Goal: Transaction & Acquisition: Register for event/course

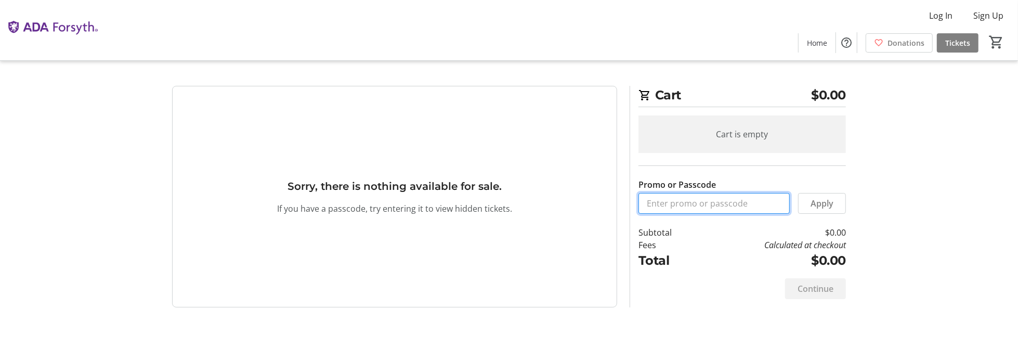
click at [676, 204] on input "Promo or Passcode" at bounding box center [714, 203] width 151 height 21
paste input "ADACOMP-25"
type input "ADACOMP-25"
click at [952, 139] on tr-checkout-feature-upsell-ui "Cart $0.00 Cart is empty Promo or Passcode Apply Subtotal $0.00 Fees Calculated…" at bounding box center [509, 173] width 1018 height 347
click at [452, 161] on tr-blank-state "Sorry, there is nothing available for sale. If you have a passcode, try enterin…" at bounding box center [394, 197] width 445 height 222
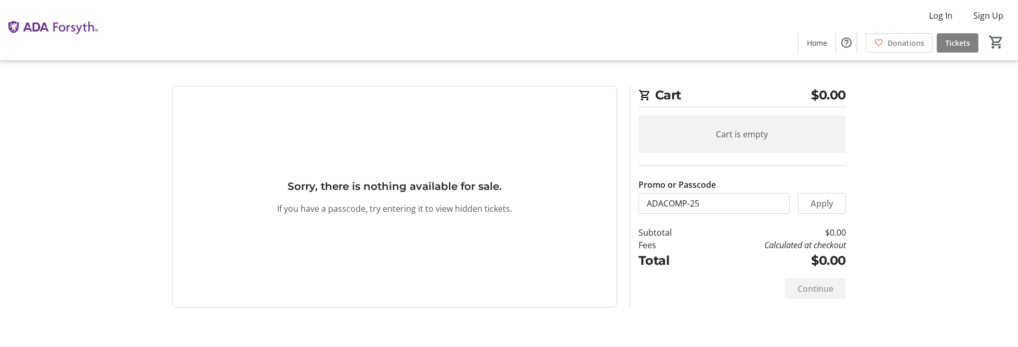
click at [406, 230] on tr-blank-state "Sorry, there is nothing available for sale. If you have a passcode, try enterin…" at bounding box center [394, 197] width 445 height 222
click at [828, 205] on span "Apply" at bounding box center [822, 203] width 23 height 12
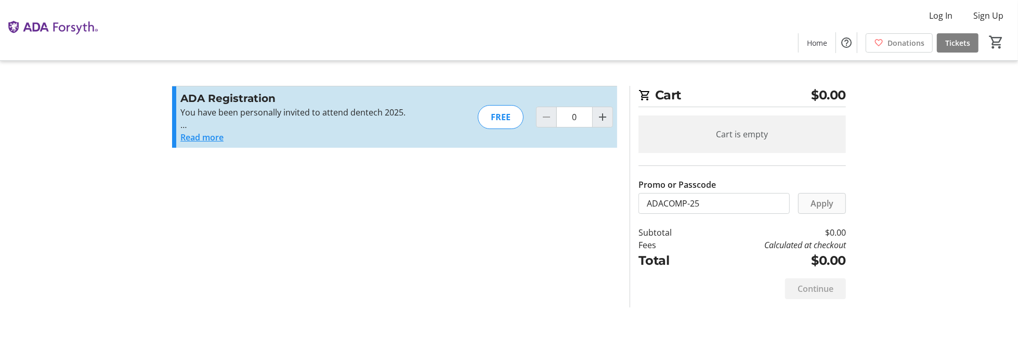
click at [825, 200] on span "Apply" at bounding box center [822, 203] width 23 height 12
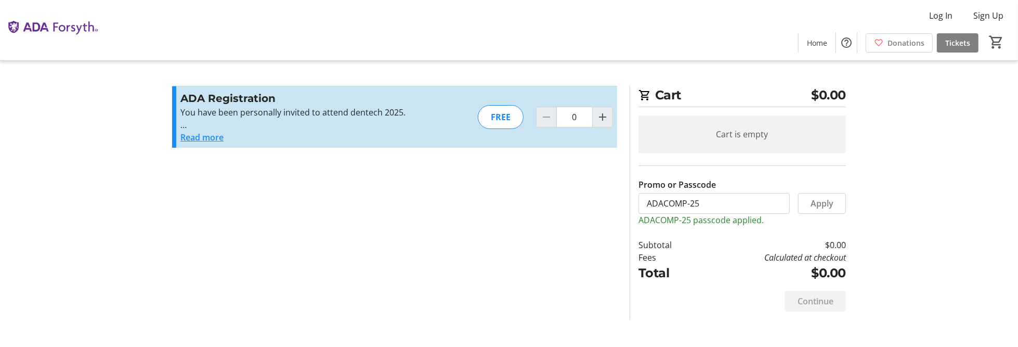
click at [199, 136] on button "Read more" at bounding box center [201, 137] width 43 height 12
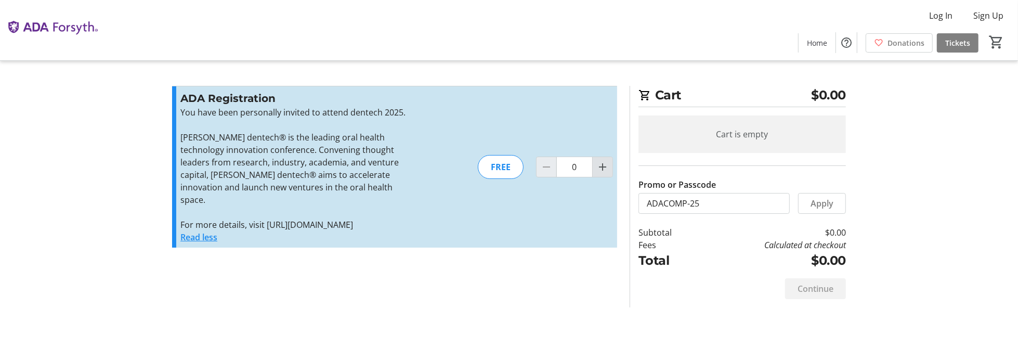
click at [604, 173] on mat-icon "Increment by one" at bounding box center [602, 167] width 12 height 12
type input "1"
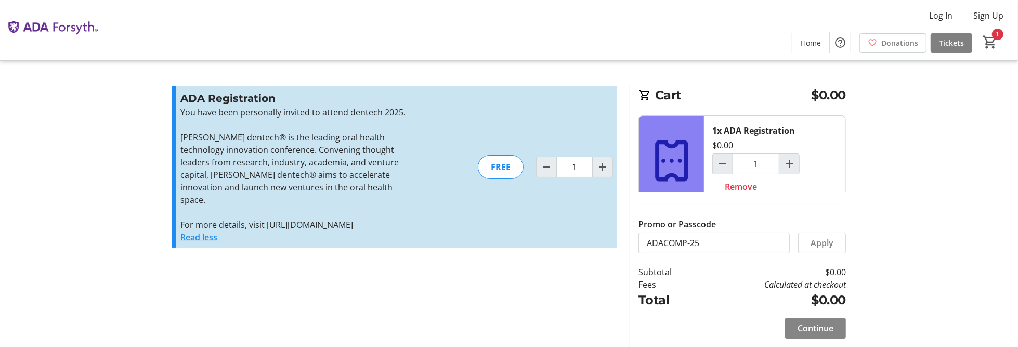
click at [811, 325] on span "Continue" at bounding box center [816, 328] width 36 height 12
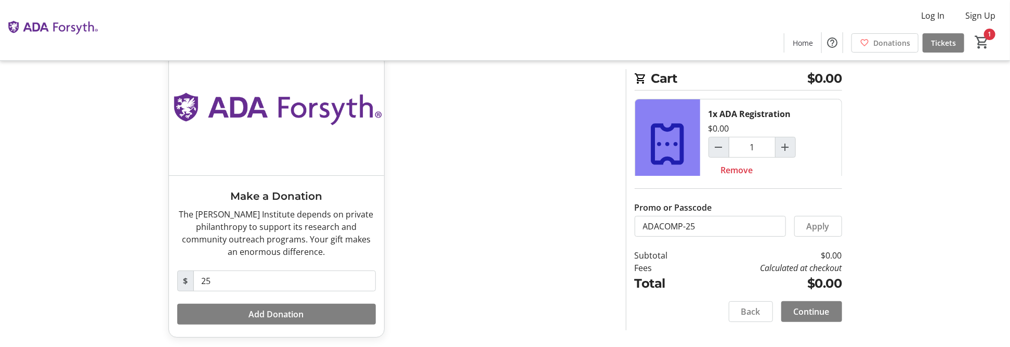
scroll to position [65, 0]
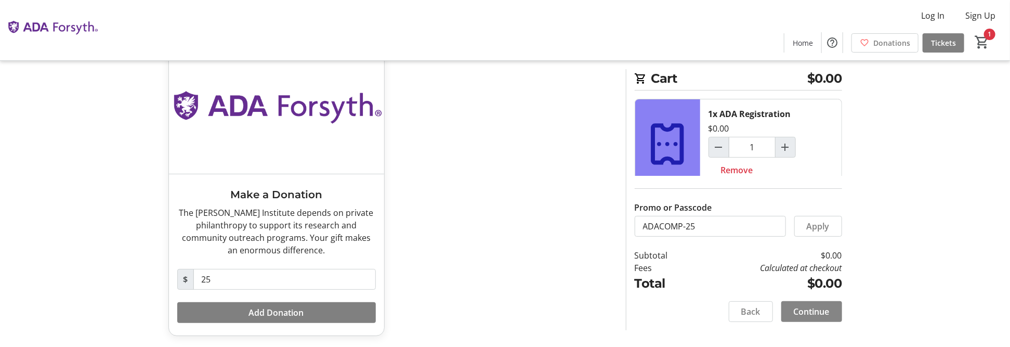
click at [822, 309] on span "Continue" at bounding box center [812, 311] width 36 height 12
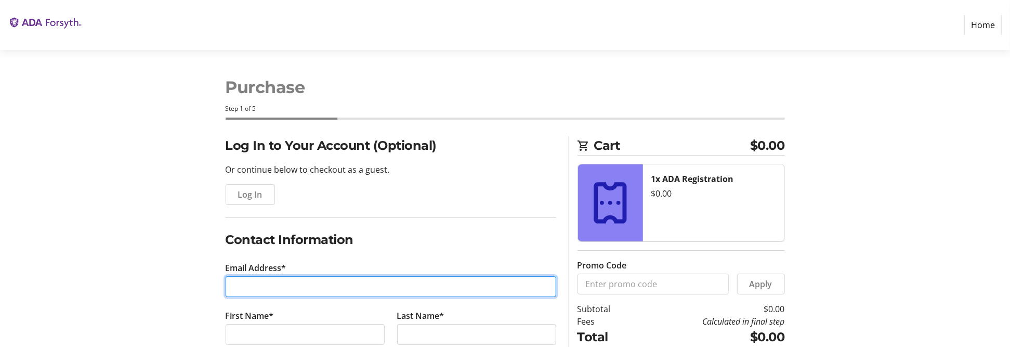
click at [290, 289] on input "Email Address*" at bounding box center [391, 286] width 331 height 21
type input "[EMAIL_ADDRESS][DOMAIN_NAME]"
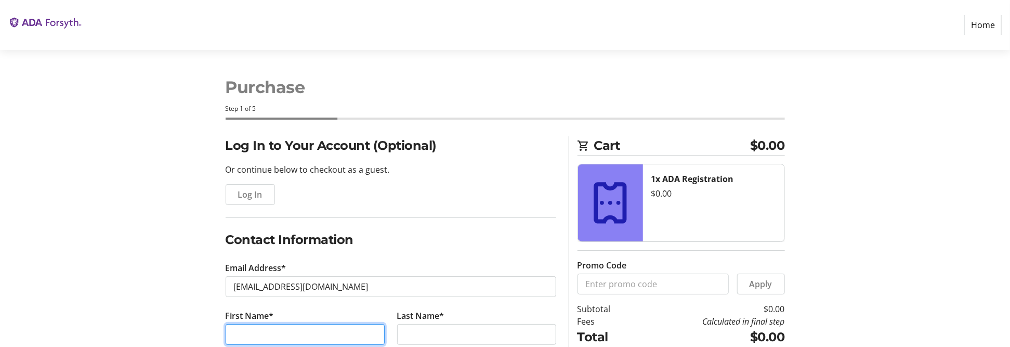
type input "[PERSON_NAME]"
type input "ada"
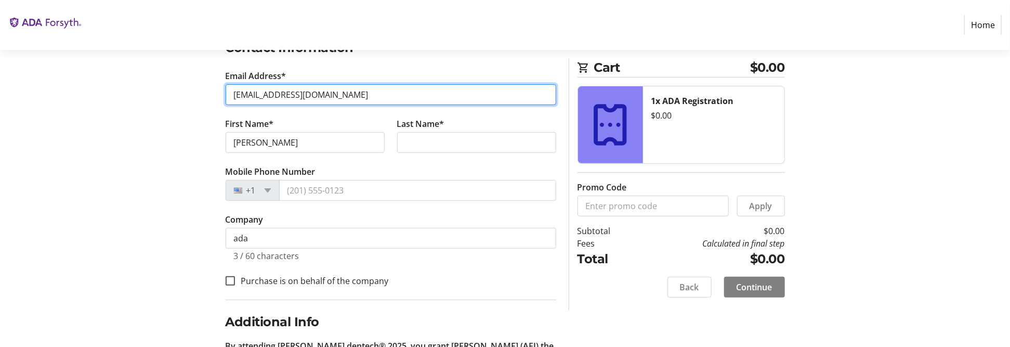
scroll to position [208, 0]
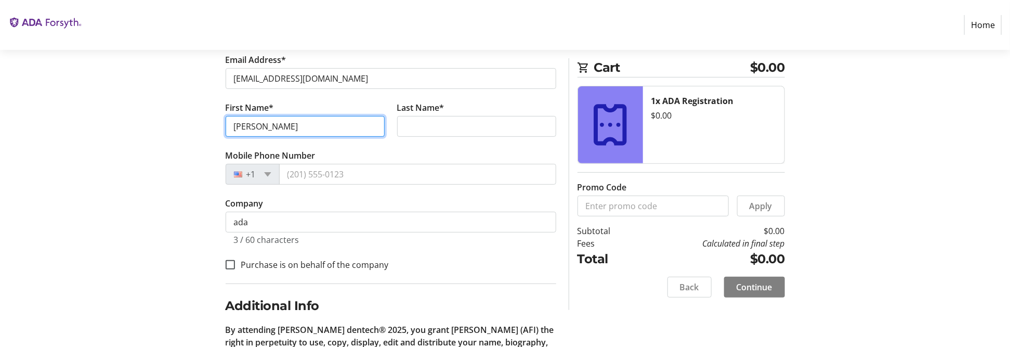
click at [297, 127] on input "[PERSON_NAME]" at bounding box center [305, 126] width 159 height 21
type input "[PERSON_NAME]"
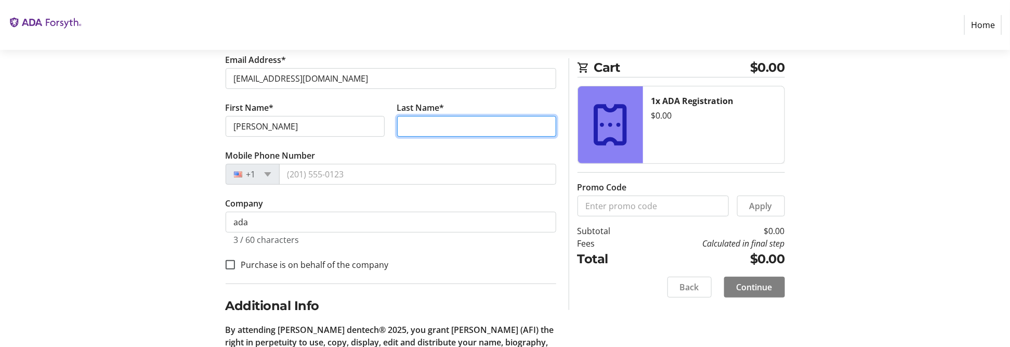
click at [425, 128] on input "Last Name*" at bounding box center [476, 126] width 159 height 21
type input "[PERSON_NAME]"
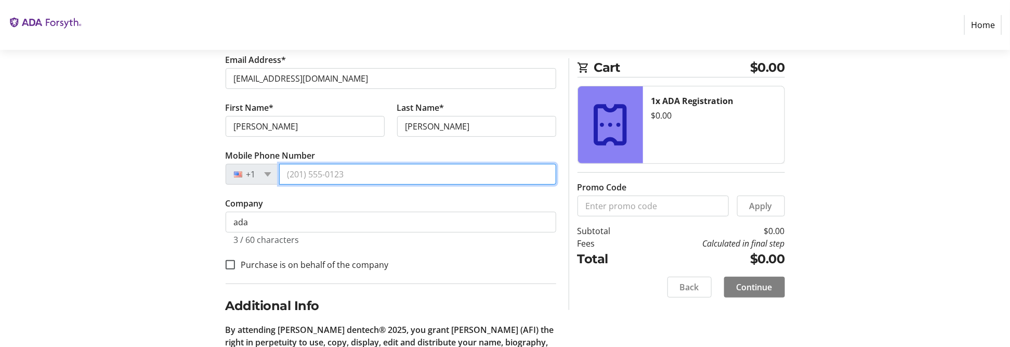
click at [373, 173] on input "Mobile Phone Number" at bounding box center [417, 174] width 277 height 21
type input "[PHONE_NUMBER]"
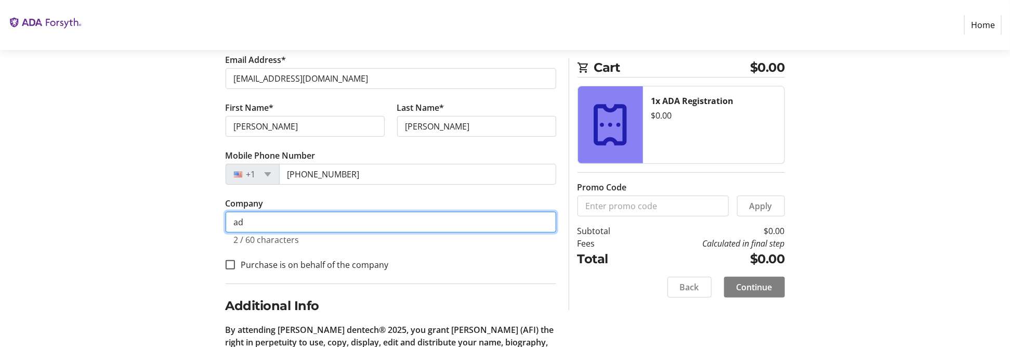
type input "a"
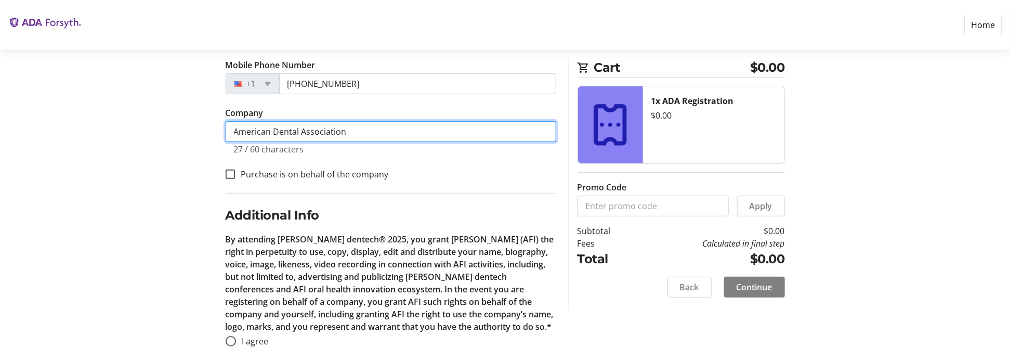
scroll to position [312, 0]
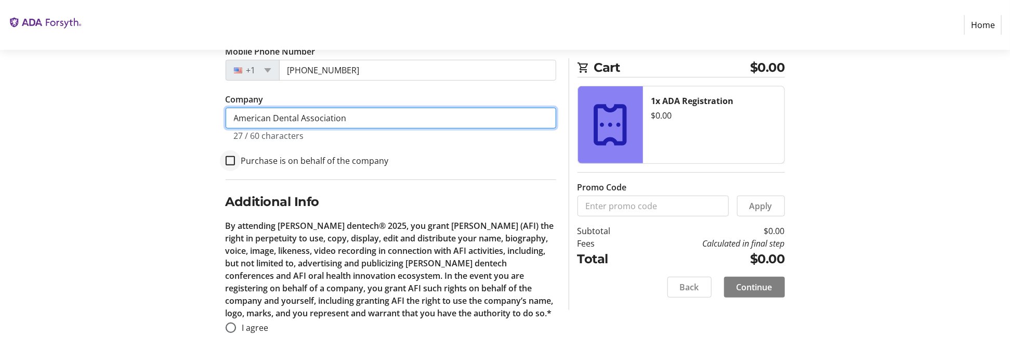
type input "American Dental Association"
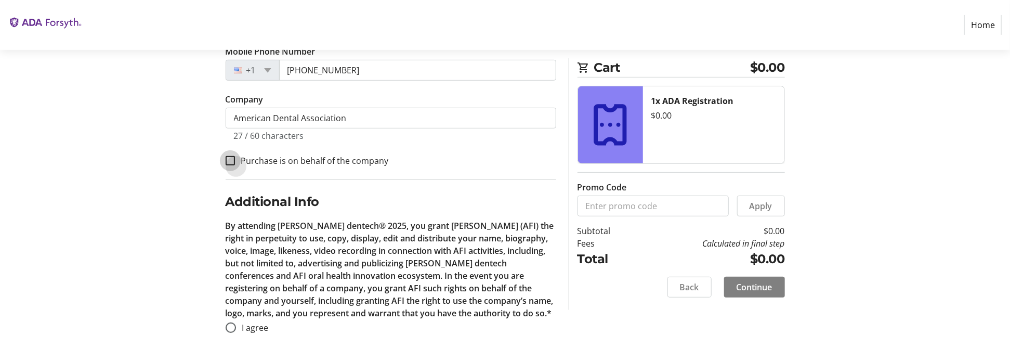
click at [233, 160] on input "Purchase is on behalf of the company" at bounding box center [230, 160] width 9 height 9
checkbox input "true"
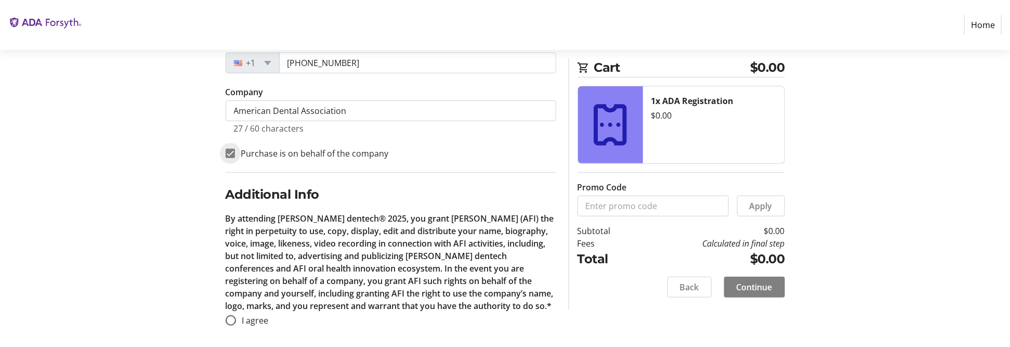
scroll to position [321, 0]
click at [230, 317] on input "I agree" at bounding box center [231, 318] width 10 height 10
radio input "true"
click at [768, 287] on span "Continue" at bounding box center [755, 287] width 36 height 12
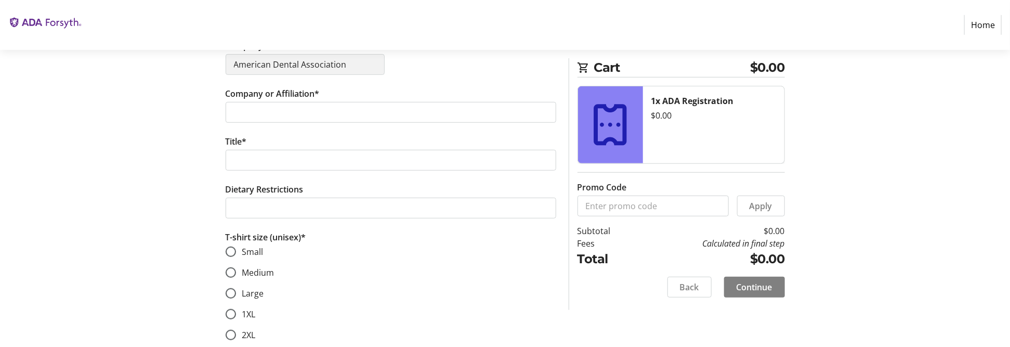
scroll to position [364, 0]
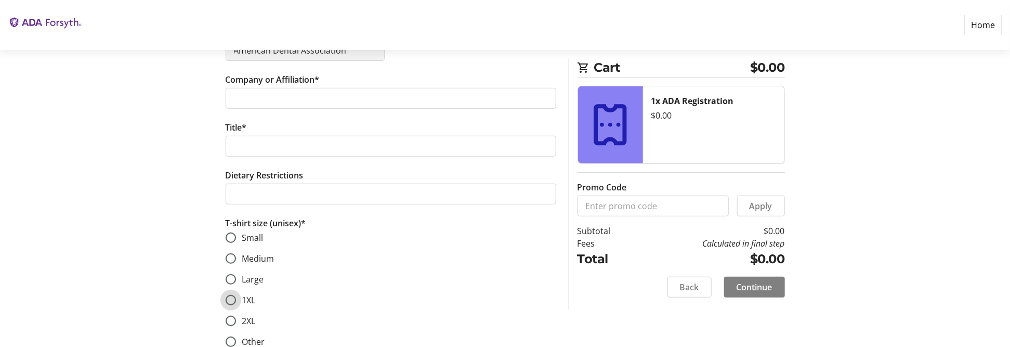
click at [231, 296] on input "1XL" at bounding box center [231, 300] width 10 height 10
radio input "true"
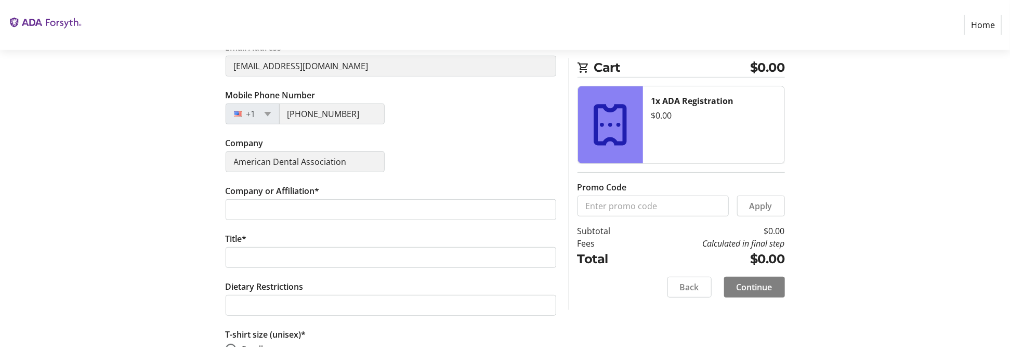
scroll to position [208, 0]
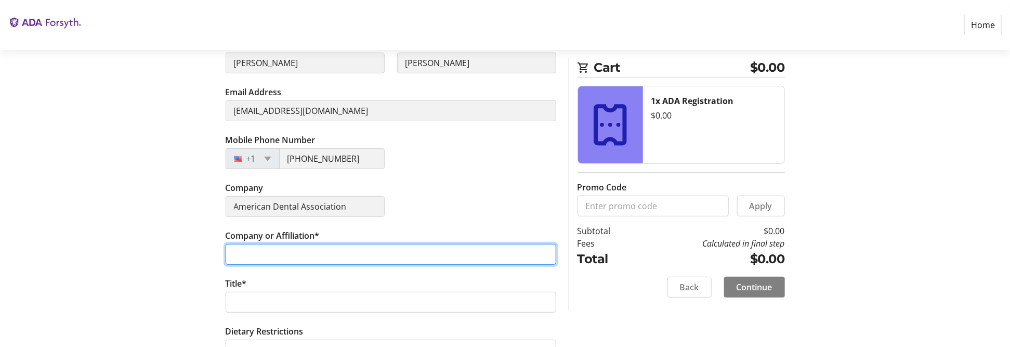
click at [320, 255] on input "Company or Affiliation*" at bounding box center [391, 254] width 331 height 21
type input "American Dental Association"
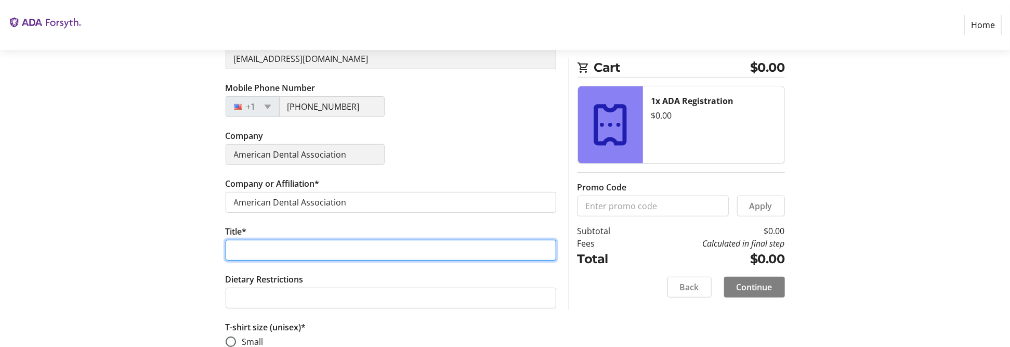
click at [264, 245] on input "Title*" at bounding box center [391, 250] width 331 height 21
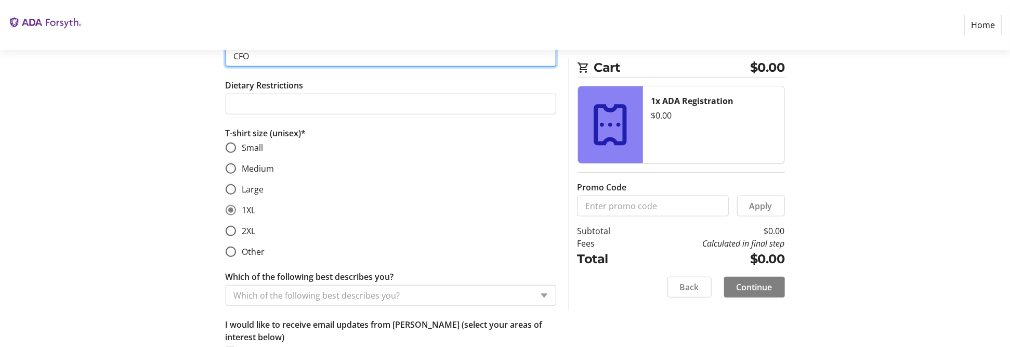
scroll to position [468, 0]
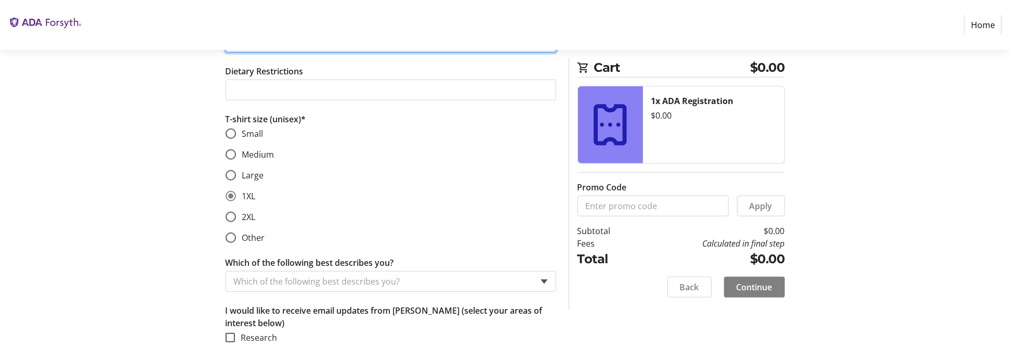
type input "CFO"
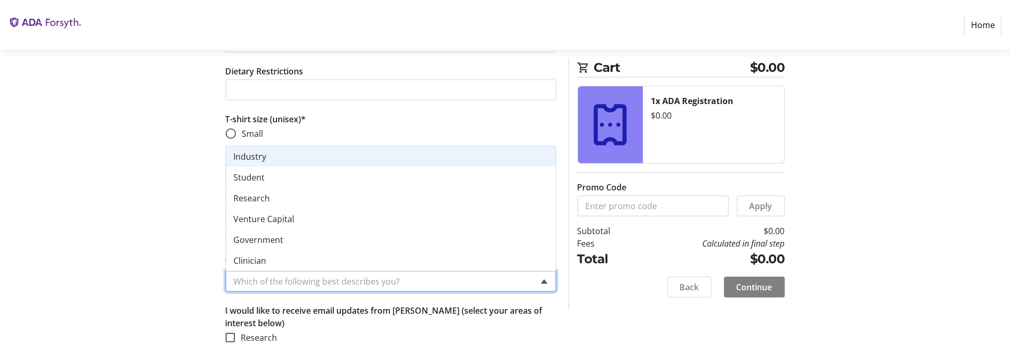
click at [546, 279] on span at bounding box center [544, 281] width 7 height 5
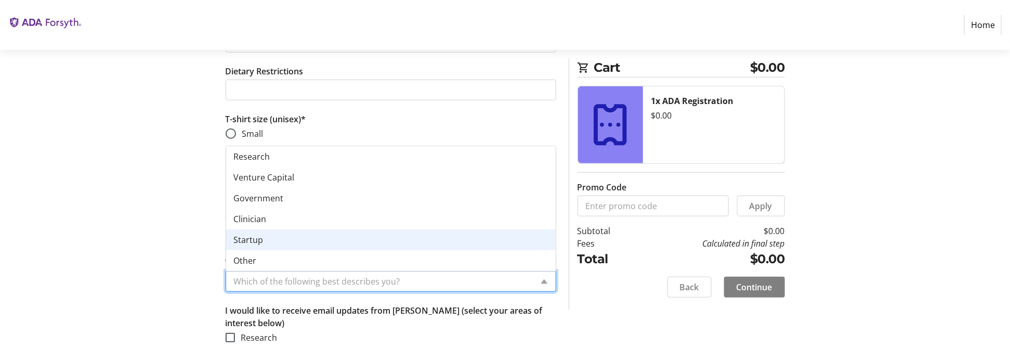
scroll to position [516, 0]
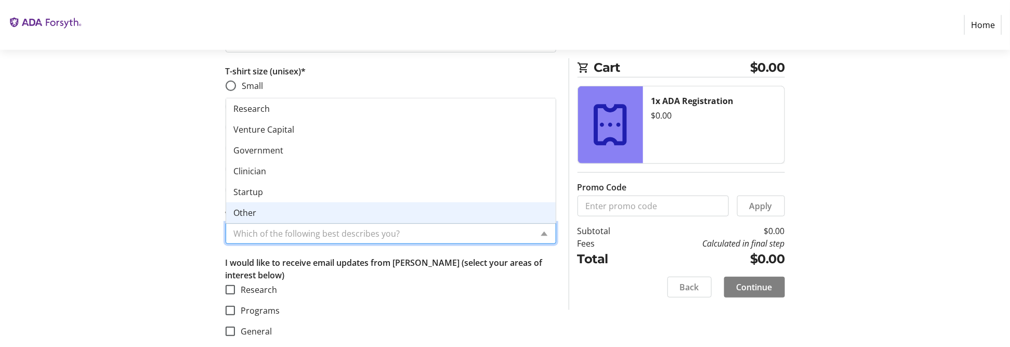
click at [264, 209] on div "Other" at bounding box center [391, 212] width 330 height 21
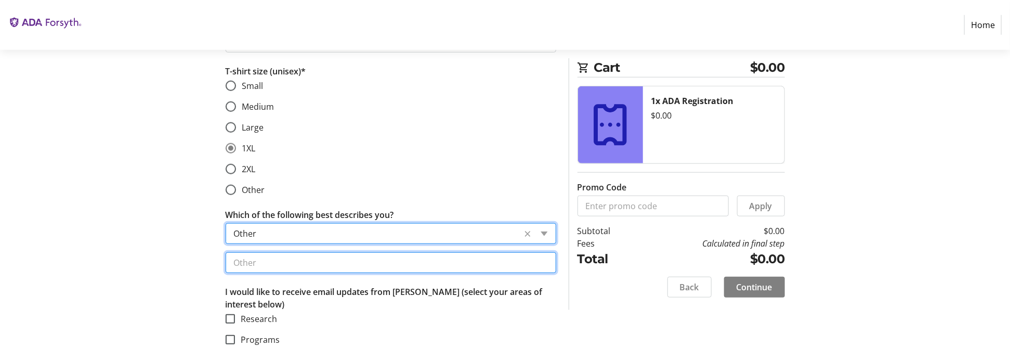
click at [519, 263] on input "text" at bounding box center [391, 262] width 331 height 21
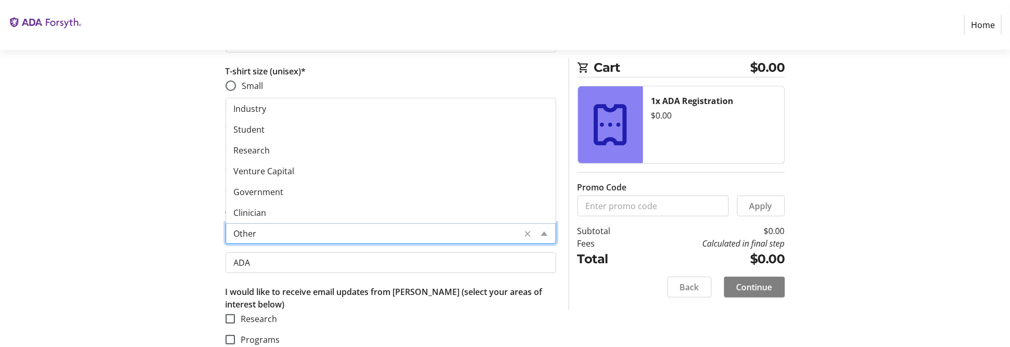
click at [548, 231] on div "Which of the following best describes you? × Other ×" at bounding box center [391, 233] width 331 height 21
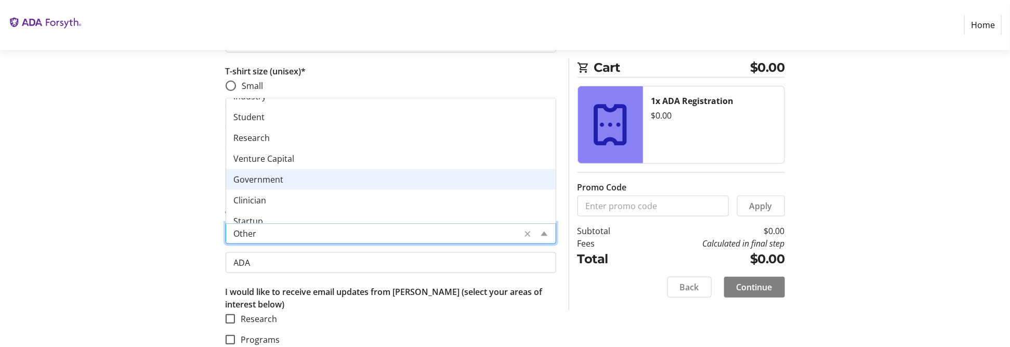
scroll to position [0, 0]
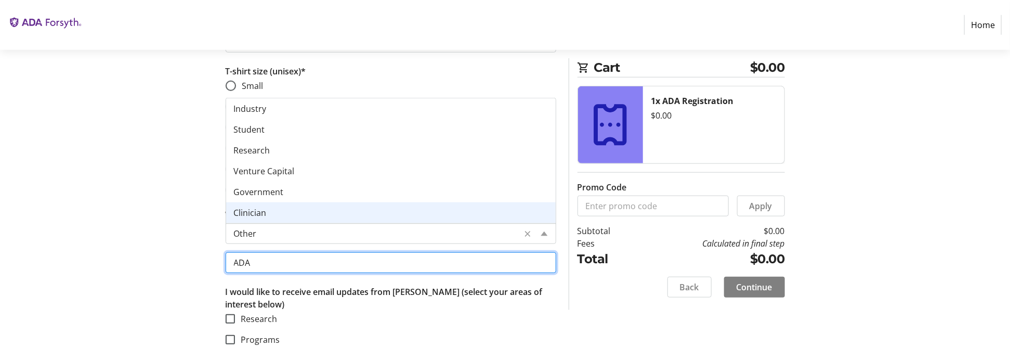
click at [370, 260] on input "ADA" at bounding box center [391, 262] width 331 height 21
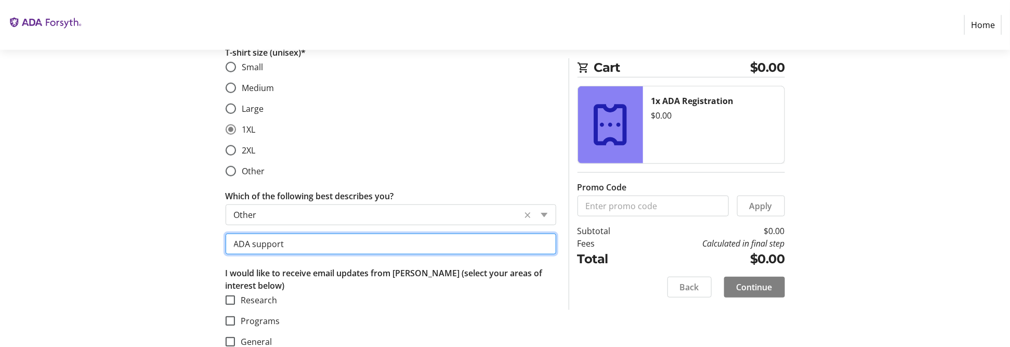
scroll to position [544, 0]
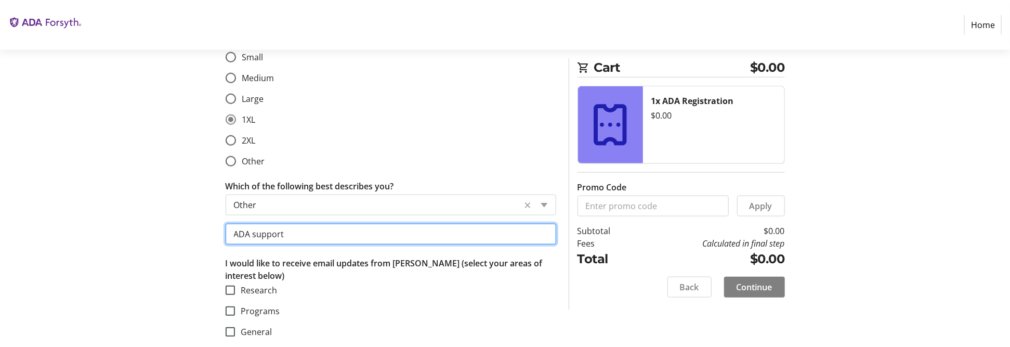
click at [253, 232] on input "ADA support" at bounding box center [391, 234] width 331 height 21
type input "ADA financial support"
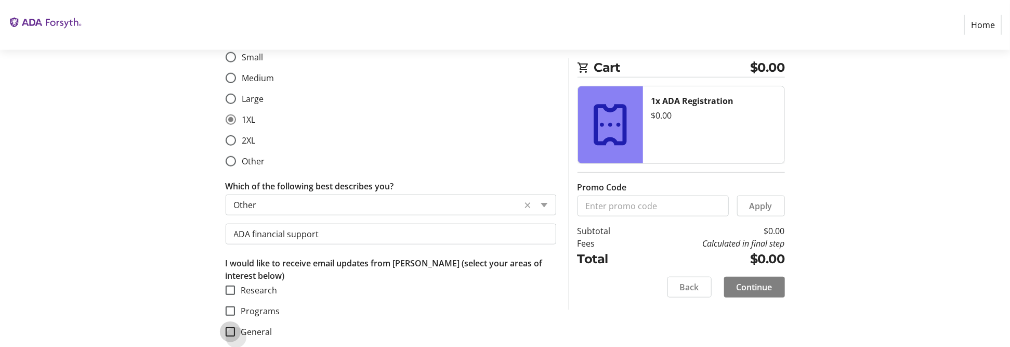
click at [229, 330] on input "General" at bounding box center [230, 331] width 9 height 9
checkbox input "true"
click at [229, 287] on input "Research" at bounding box center [230, 290] width 9 height 9
checkbox input "true"
click at [233, 306] on input "Programs" at bounding box center [230, 310] width 9 height 9
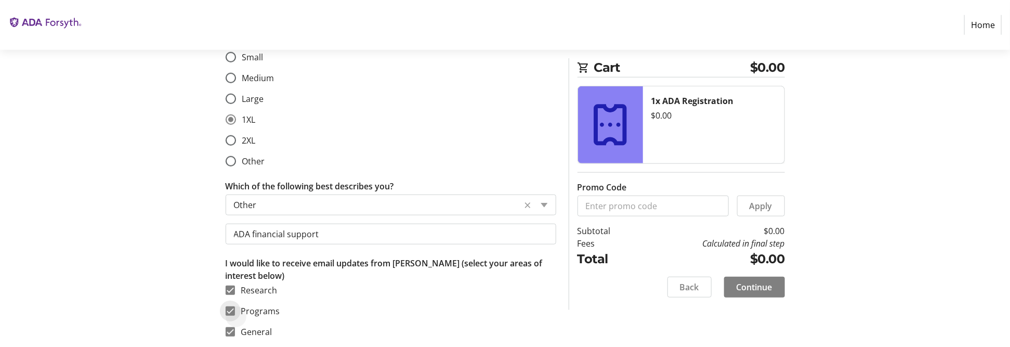
checkbox input "true"
click at [777, 287] on span at bounding box center [754, 287] width 61 height 25
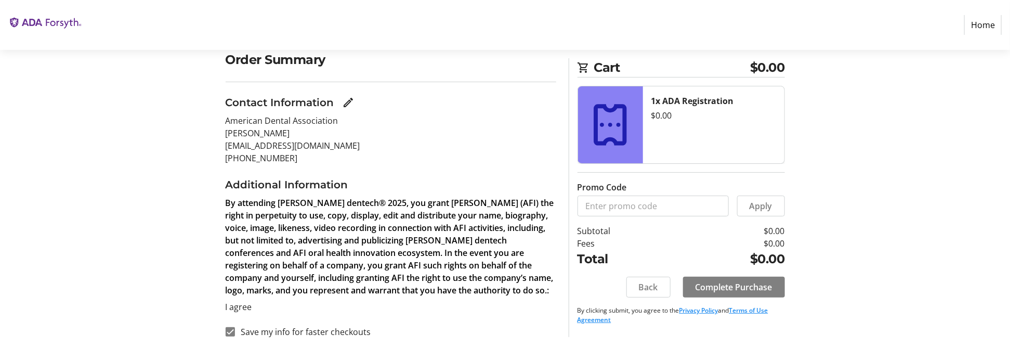
scroll to position [89, 0]
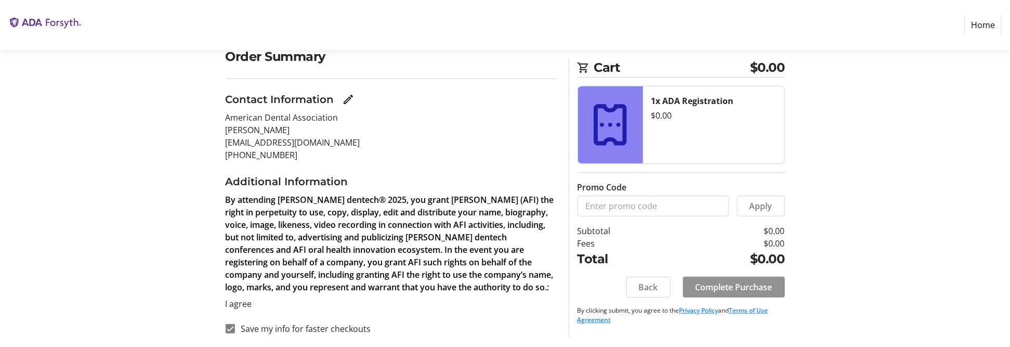
click at [746, 278] on span at bounding box center [734, 287] width 102 height 25
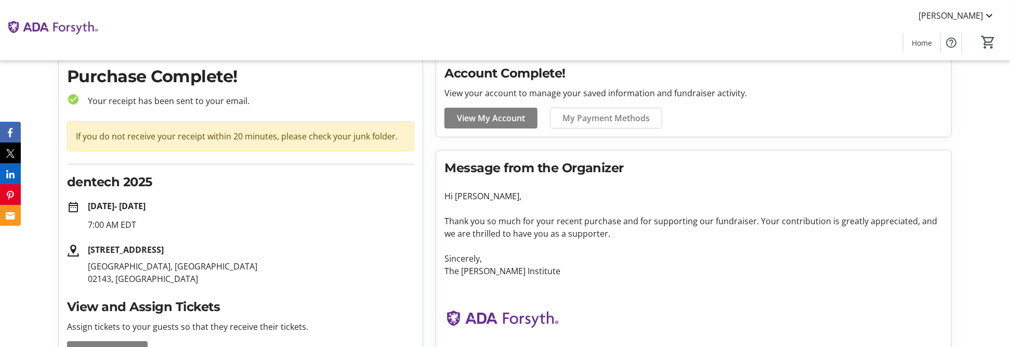
scroll to position [52, 0]
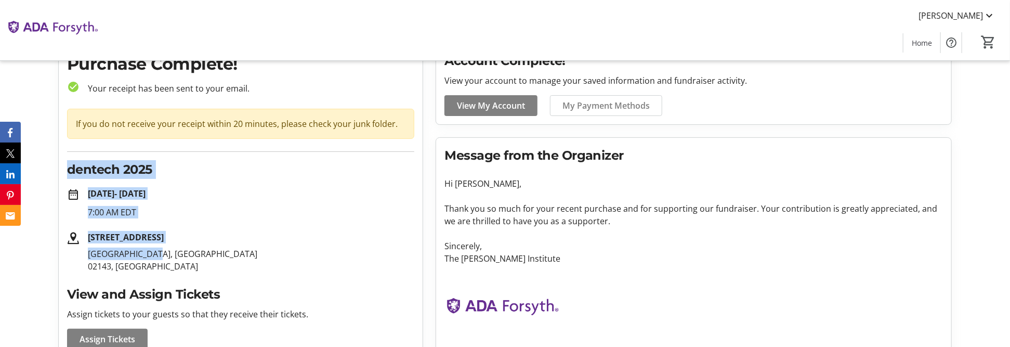
drag, startPoint x: 68, startPoint y: 167, endPoint x: 249, endPoint y: 256, distance: 201.6
click at [249, 256] on div "Purchase Complete! check_circle Your receipt has been sent to your email. If yo…" at bounding box center [241, 233] width 364 height 380
copy div "dentech 2025 date_range [DATE] - [DATE] 7:00 AM EDT [STREET_ADDRESS]"
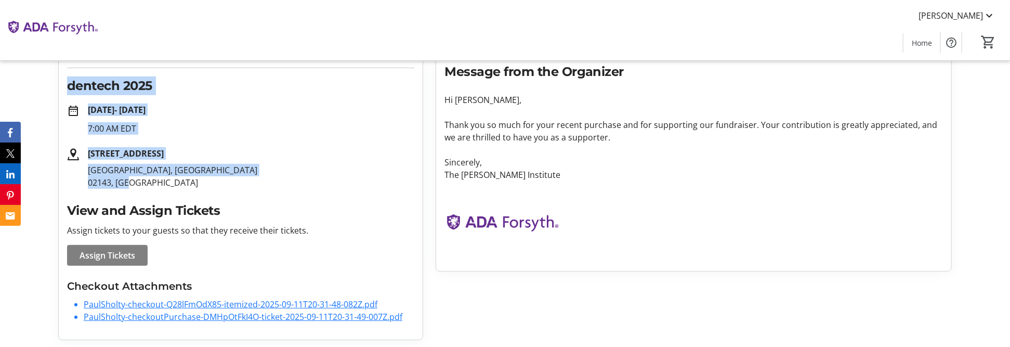
scroll to position [0, 0]
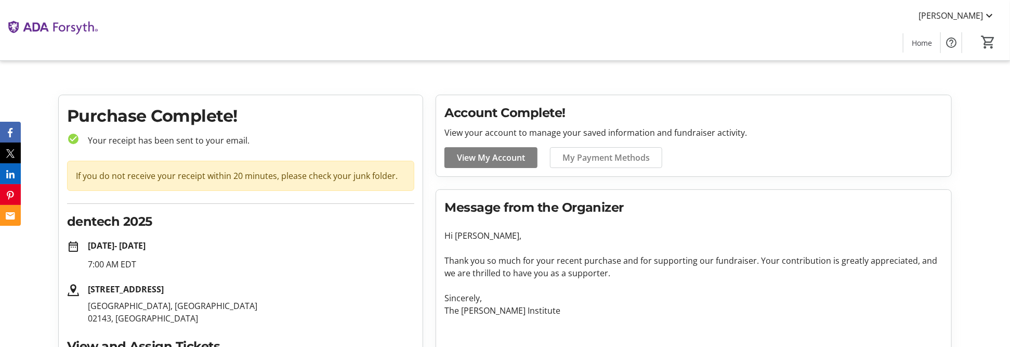
click at [194, 30] on div "[PERSON_NAME] Home 0" at bounding box center [505, 30] width 1010 height 60
